Goal: Information Seeking & Learning: Learn about a topic

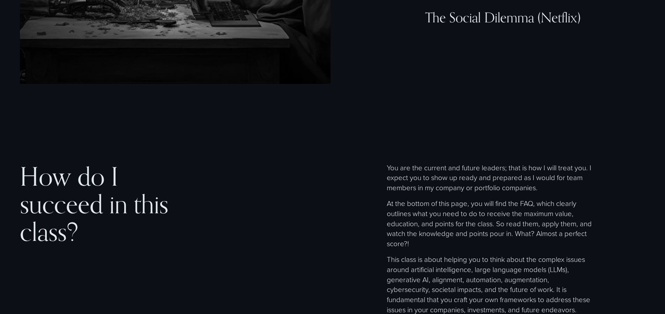
scroll to position [2313, 0]
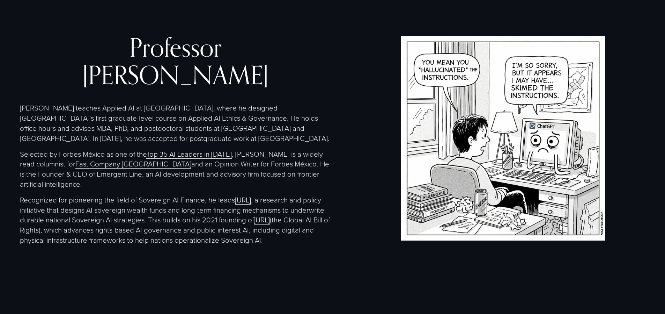
scroll to position [1474, 0]
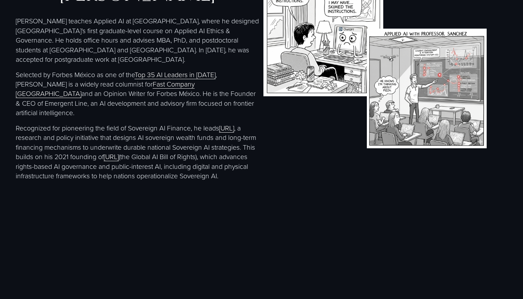
scroll to position [1367, 0]
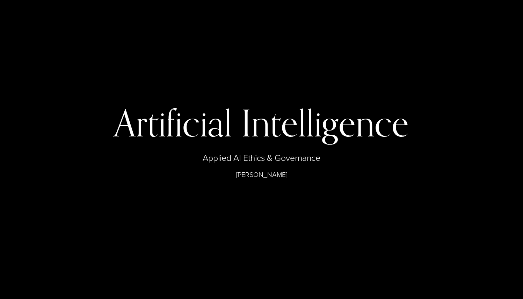
click at [275, 56] on div "Artificial Intelligence Applied AI Ethics & Governance Professor Christopher Sa…" at bounding box center [261, 149] width 523 height 193
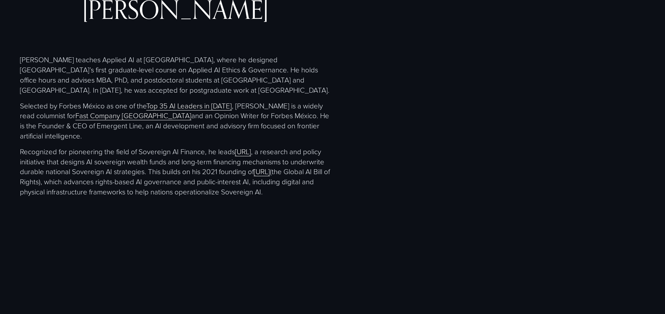
scroll to position [1532, 0]
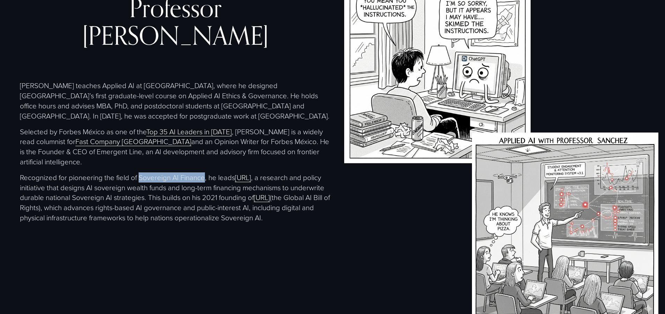
drag, startPoint x: 131, startPoint y: 147, endPoint x: 192, endPoint y: 151, distance: 60.9
click at [192, 172] on p "Recognized for pioneering the field of Sovereign AI Finance, he leads SovFin.ai…" at bounding box center [175, 197] width 311 height 50
click at [245, 86] on p "[PERSON_NAME] teaches Applied AI at [GEOGRAPHIC_DATA], where he designed [GEOGR…" at bounding box center [175, 100] width 311 height 40
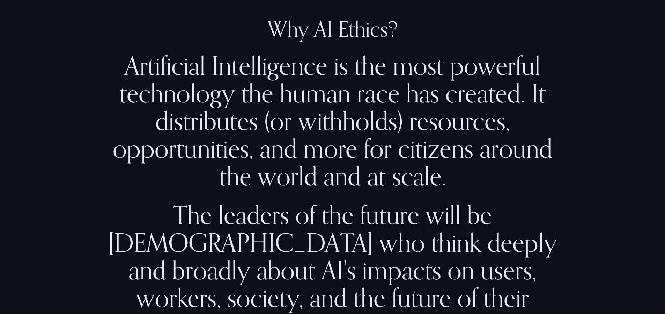
scroll to position [659, 0]
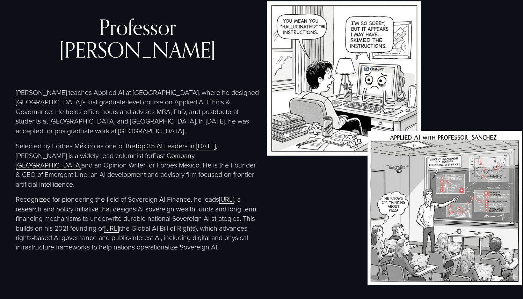
scroll to position [1324, 0]
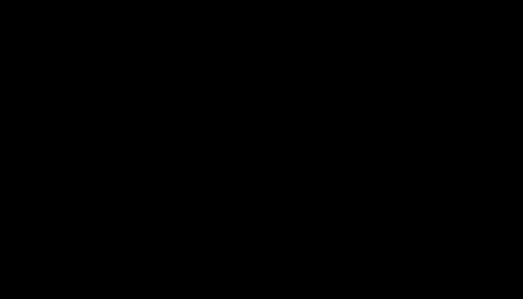
scroll to position [1324, 0]
